Goal: Task Accomplishment & Management: Manage account settings

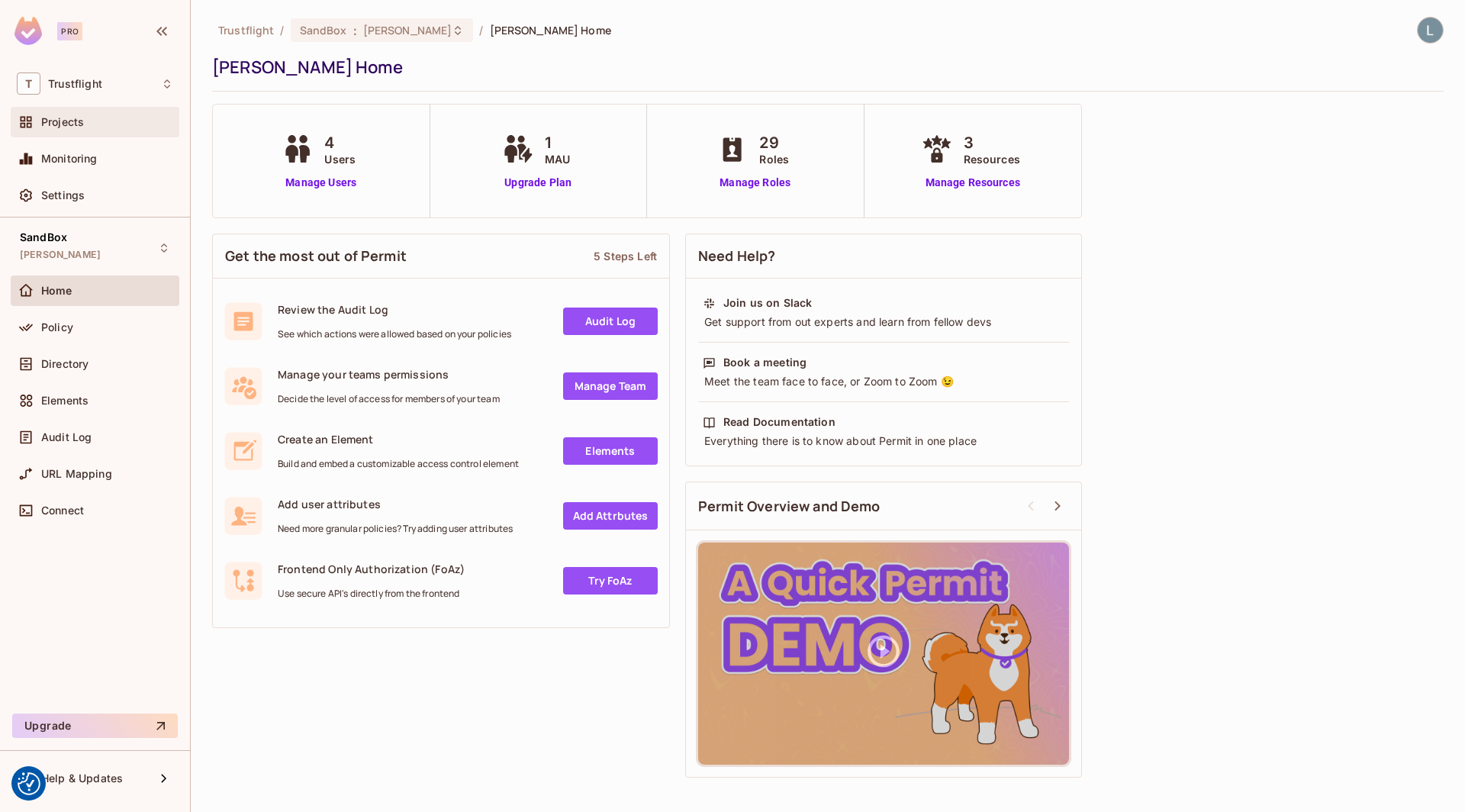
click at [87, 122] on div "Projects" at bounding box center [107, 122] width 132 height 12
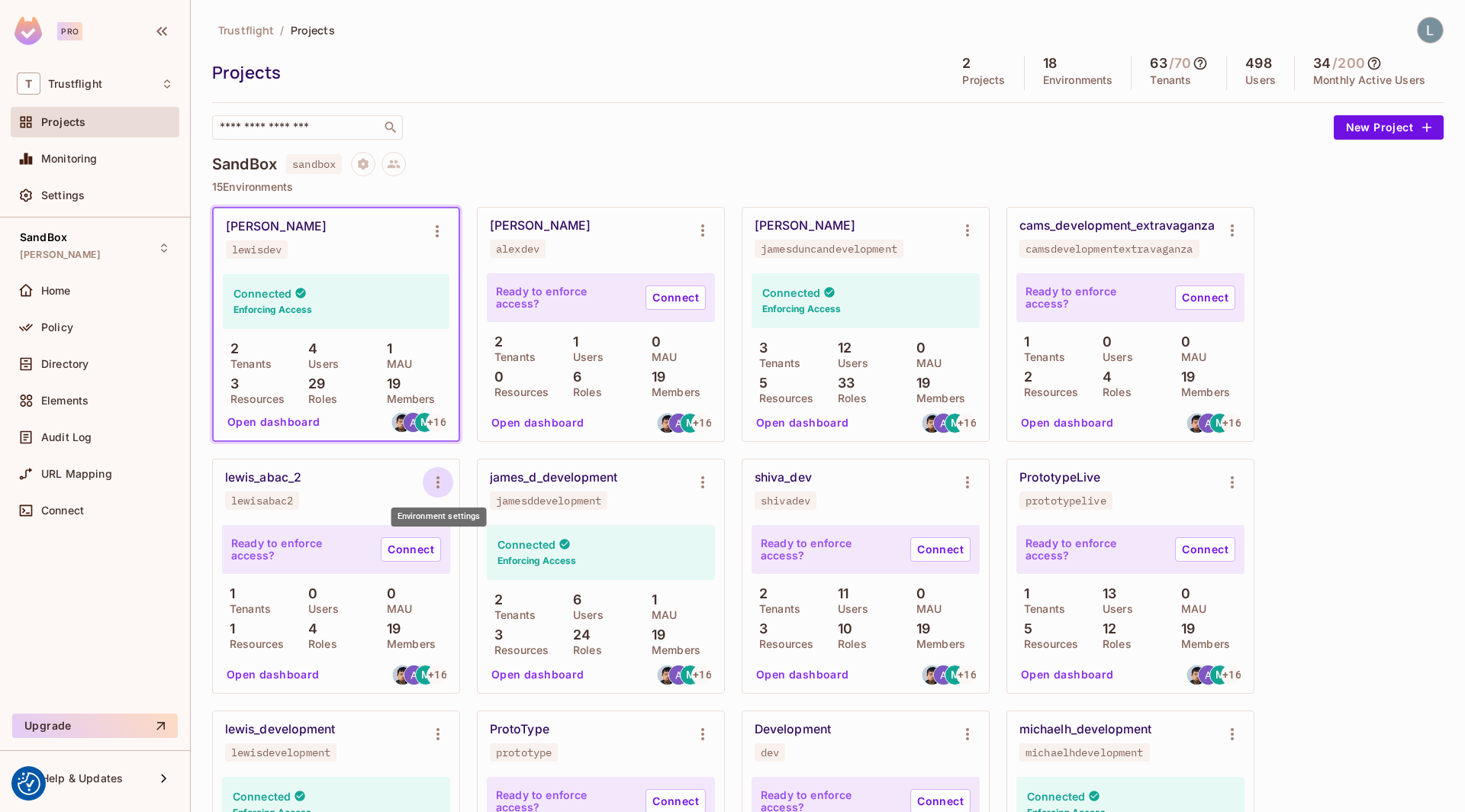
click at [440, 482] on icon "Environment settings" at bounding box center [438, 482] width 18 height 18
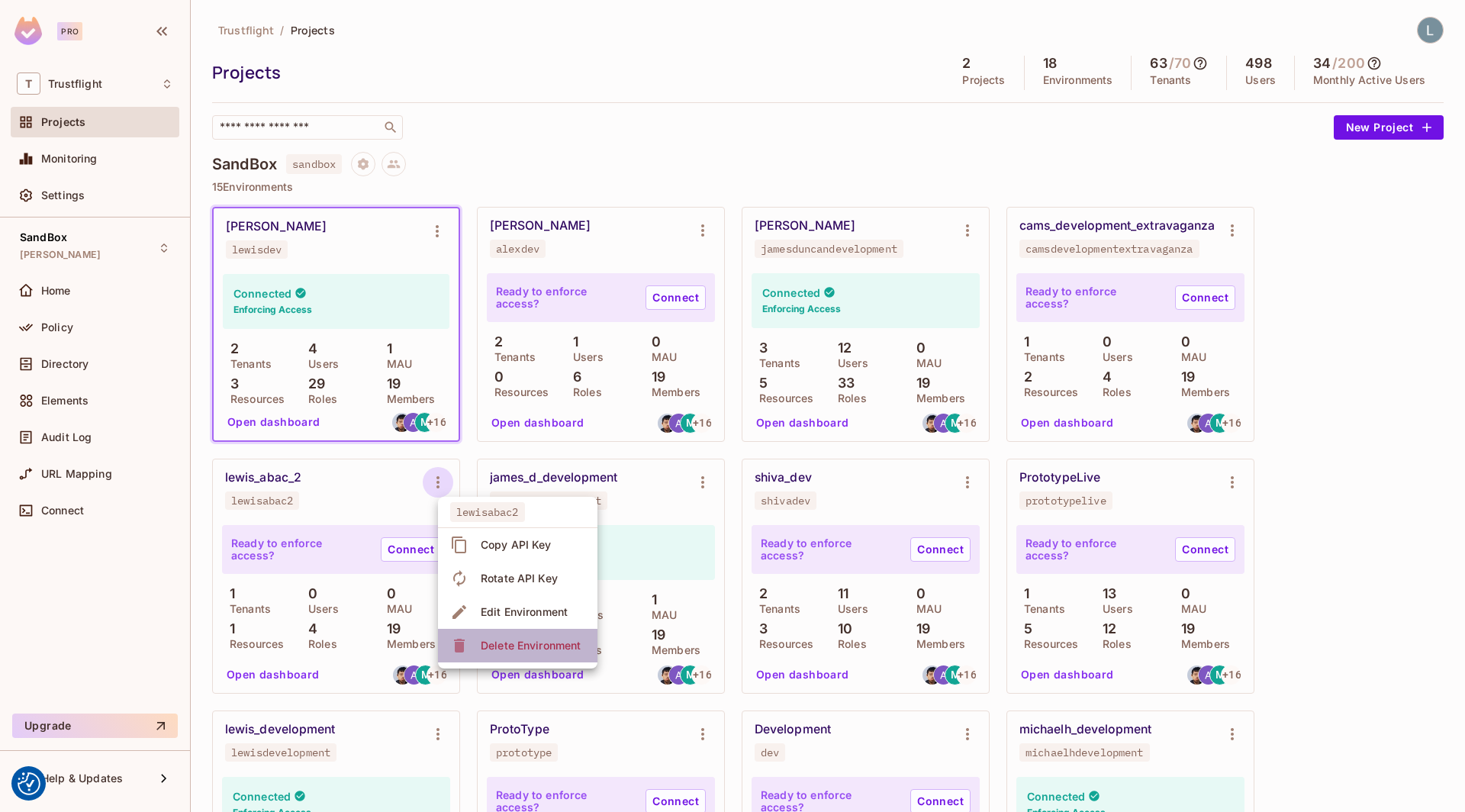
click at [502, 649] on div "Delete Environment" at bounding box center [530, 645] width 100 height 16
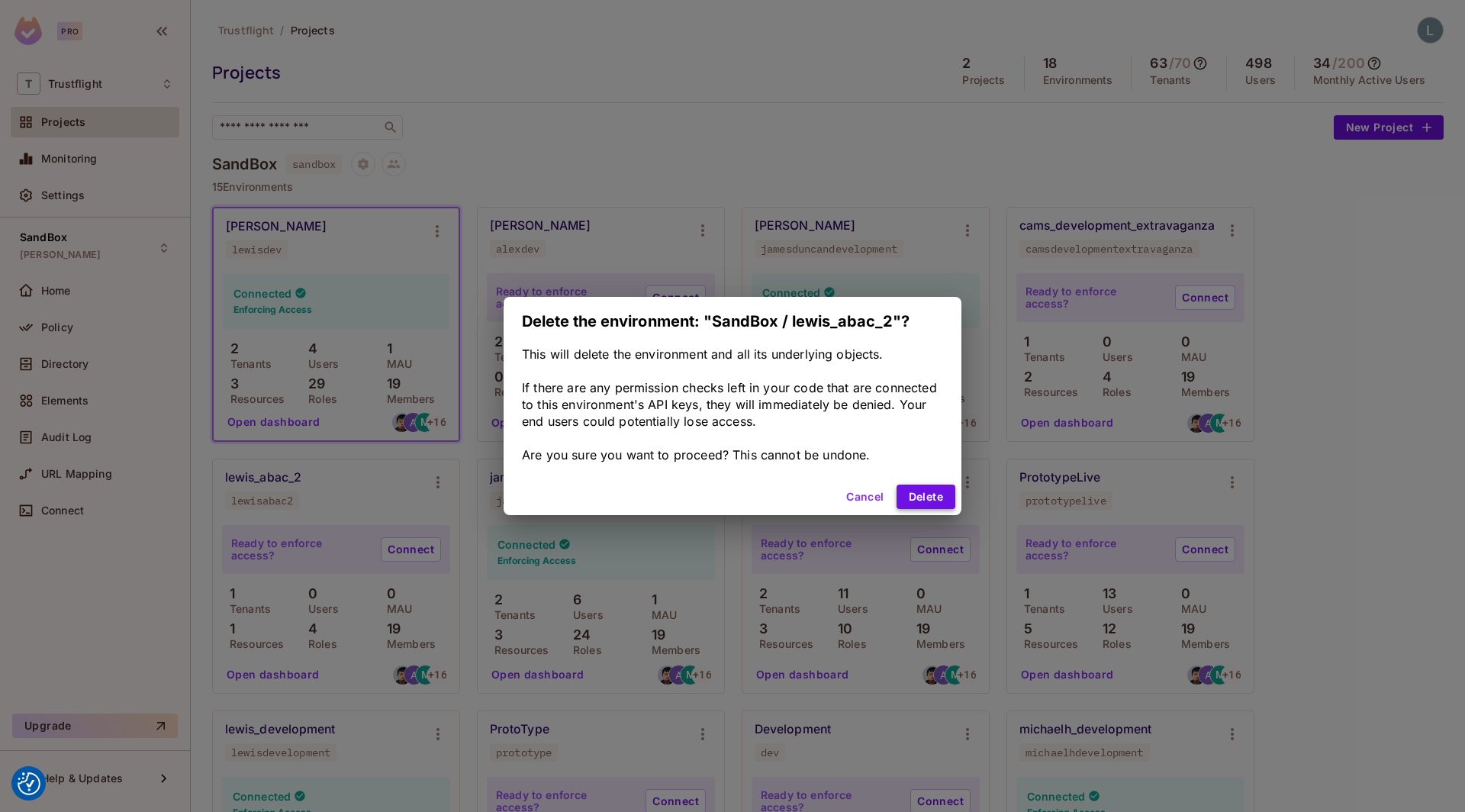
click at [921, 493] on button "Delete" at bounding box center [926, 497] width 59 height 24
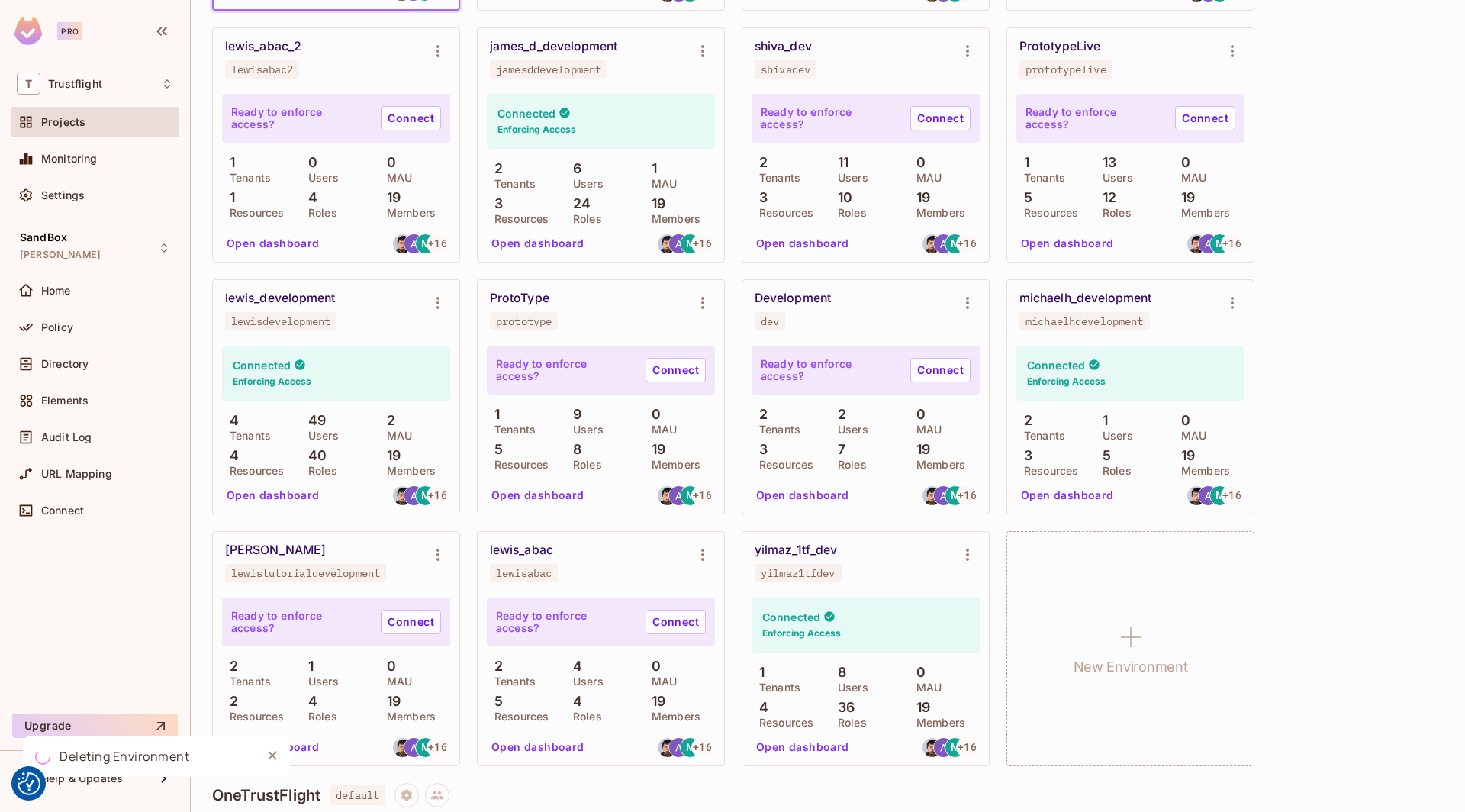
scroll to position [440, 0]
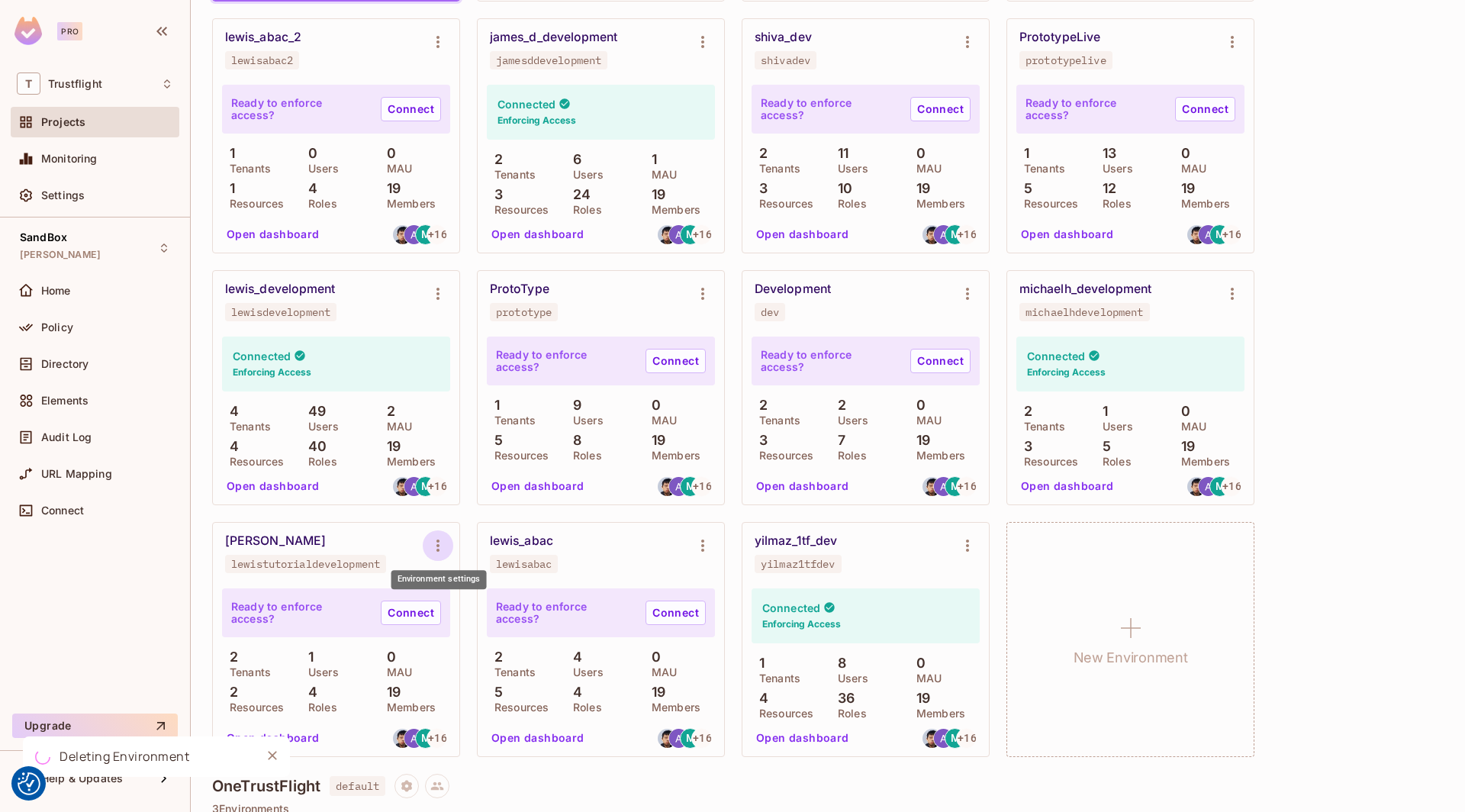
click at [439, 545] on icon "Environment settings" at bounding box center [438, 545] width 18 height 18
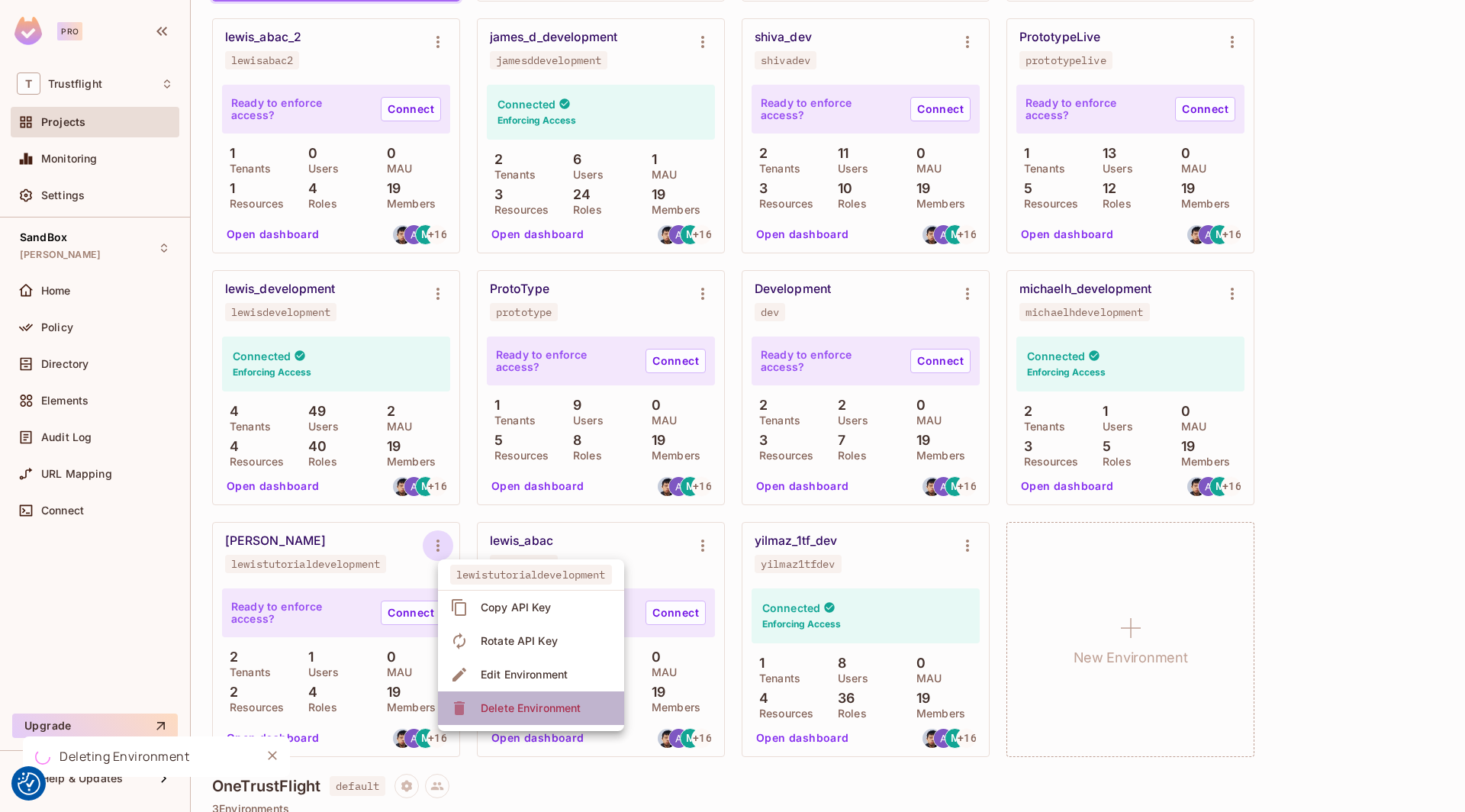
click at [544, 705] on div "Delete Environment" at bounding box center [530, 709] width 100 height 16
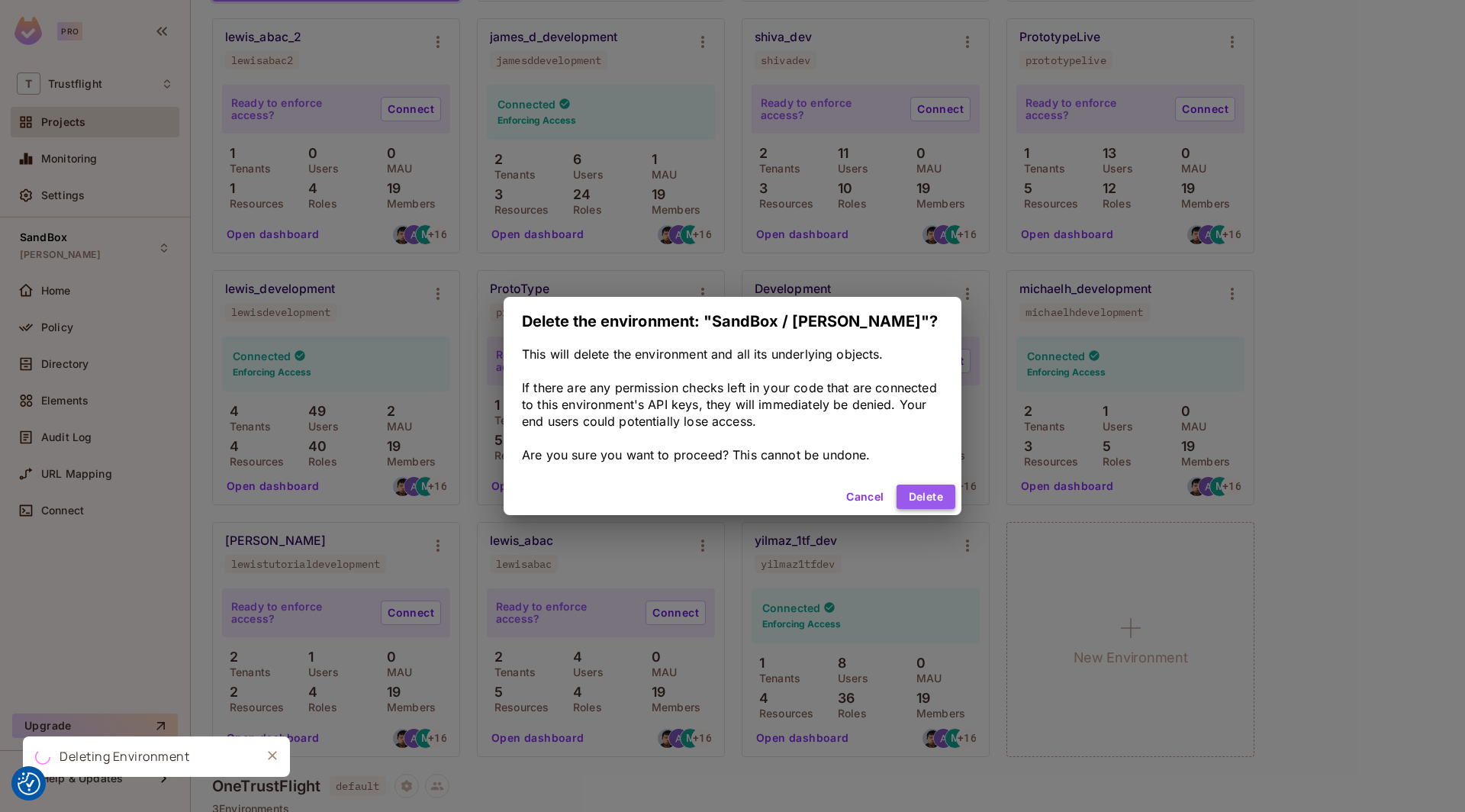
click at [937, 509] on button "Delete" at bounding box center [926, 497] width 59 height 24
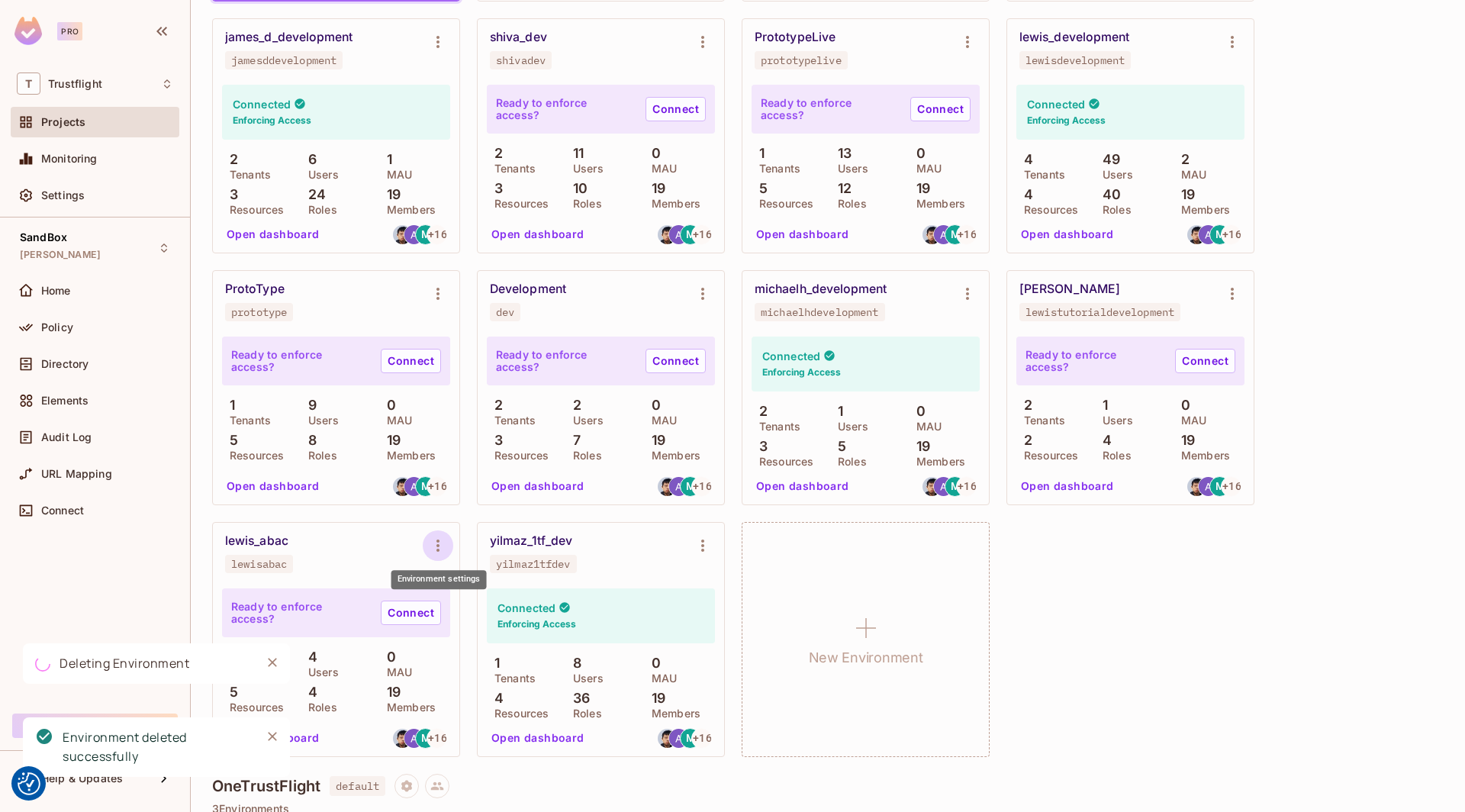
click at [441, 545] on icon "Environment settings" at bounding box center [438, 545] width 18 height 18
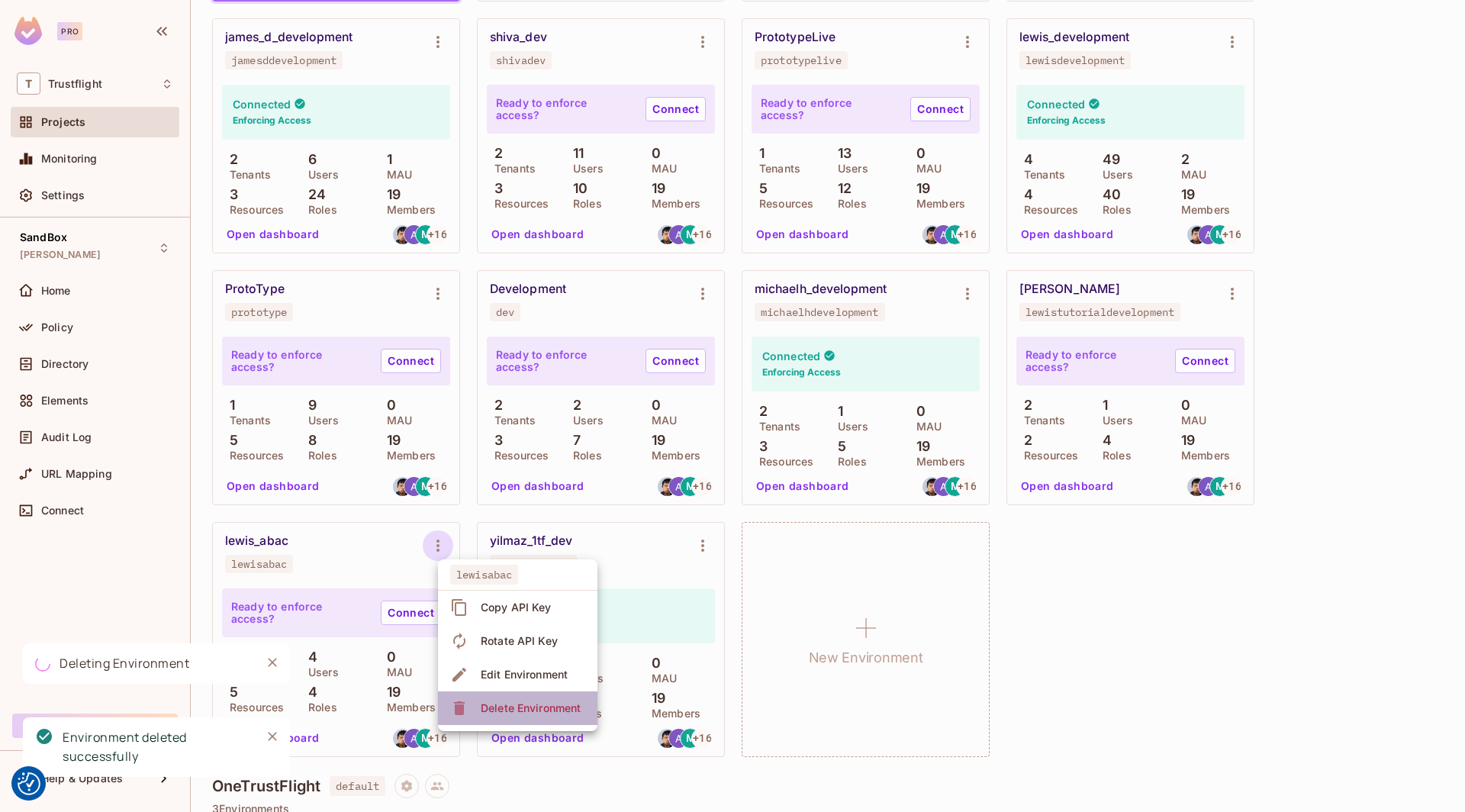
click at [505, 701] on div "Delete Environment" at bounding box center [530, 709] width 100 height 16
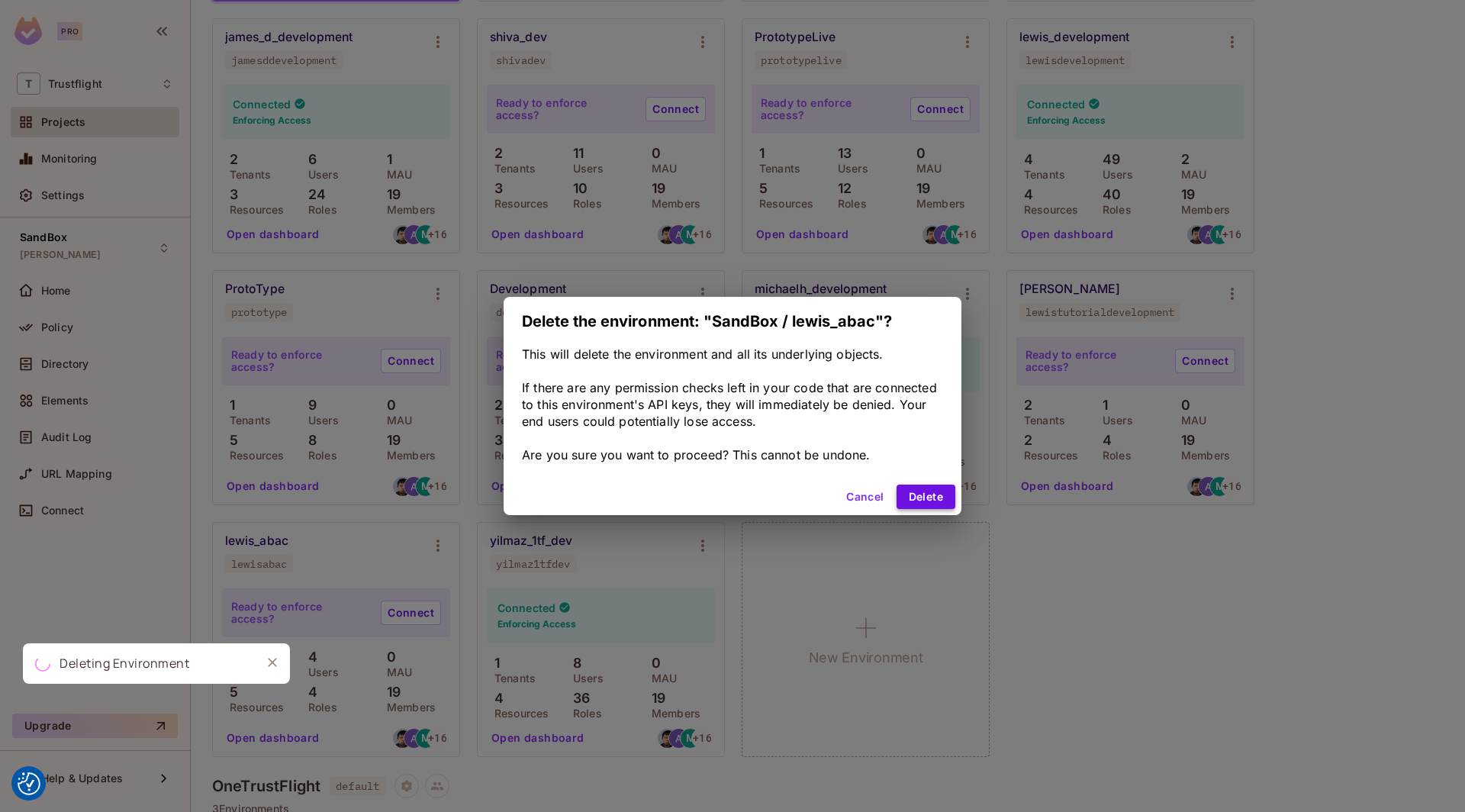
click at [935, 497] on button "Delete" at bounding box center [926, 497] width 59 height 24
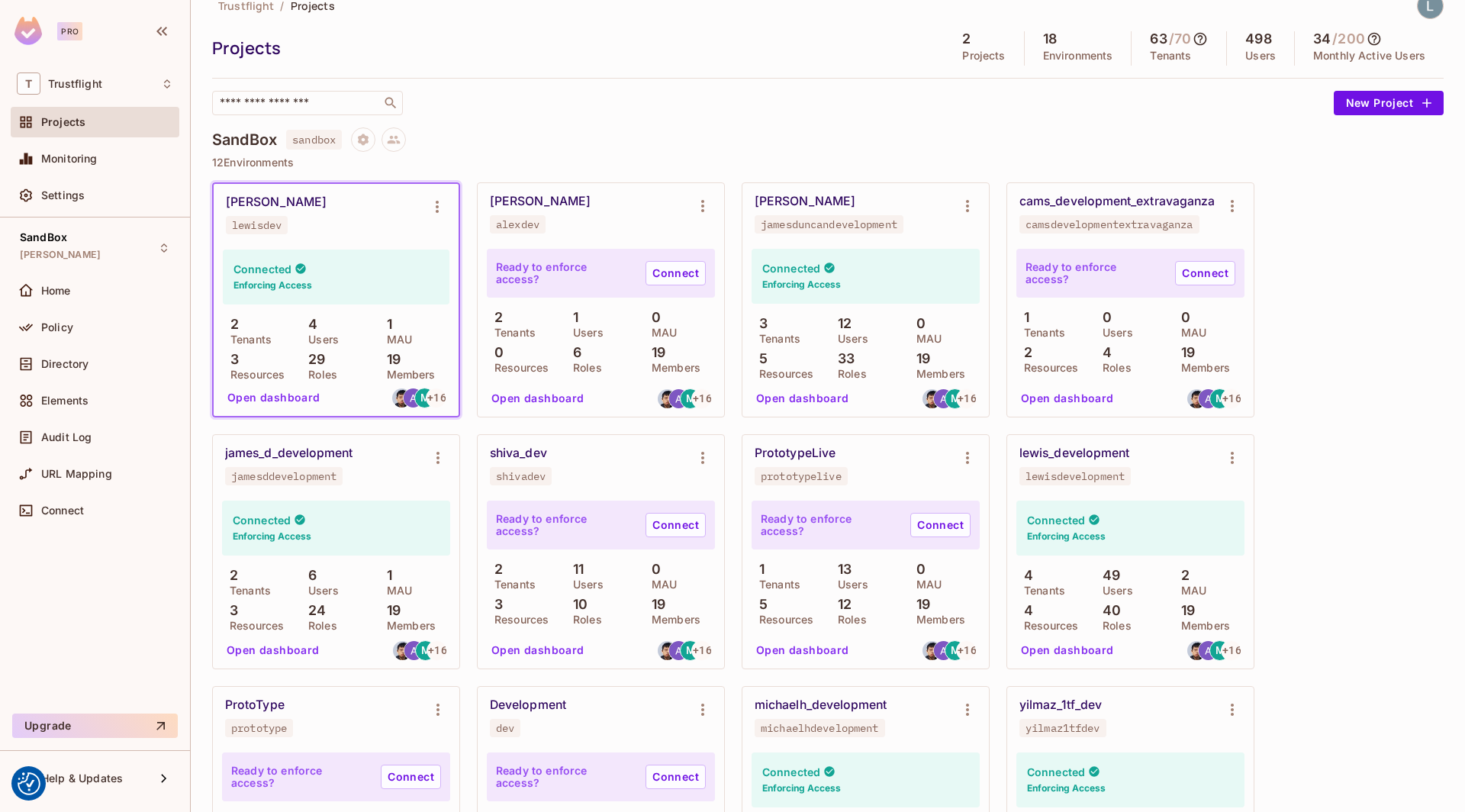
scroll to position [0, 0]
